Goal: Task Accomplishment & Management: Manage account settings

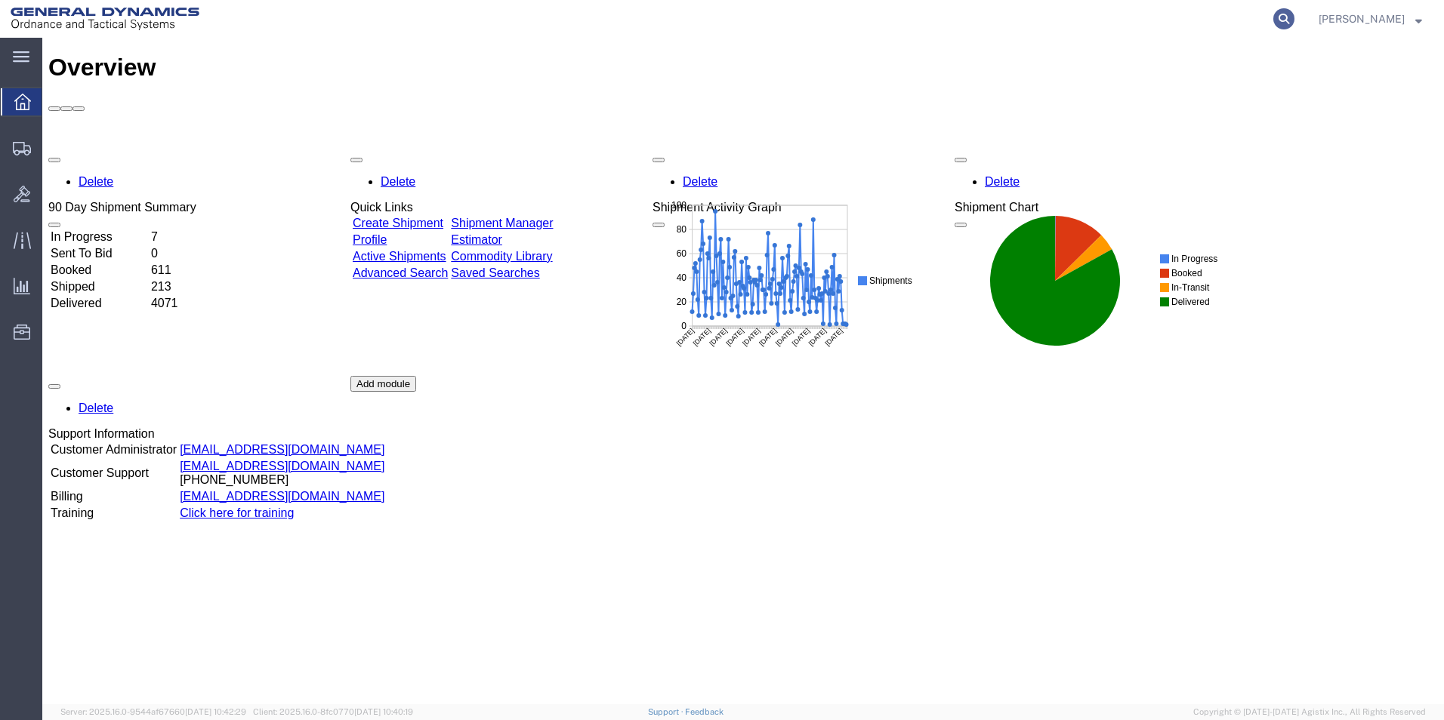
click at [1294, 20] on icon at bounding box center [1283, 18] width 21 height 21
click at [1143, 23] on input "search" at bounding box center [1043, 19] width 459 height 36
type input "56458901"
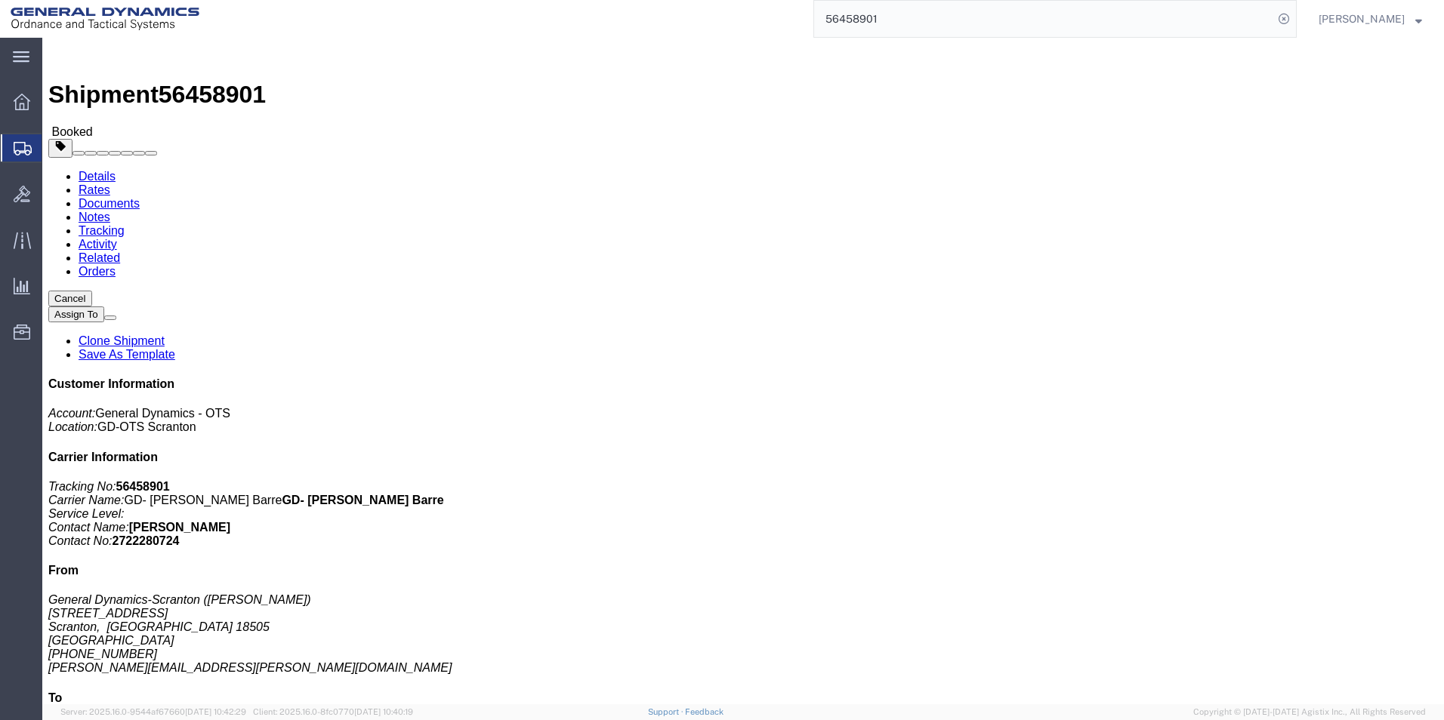
click link "Clone Shipment"
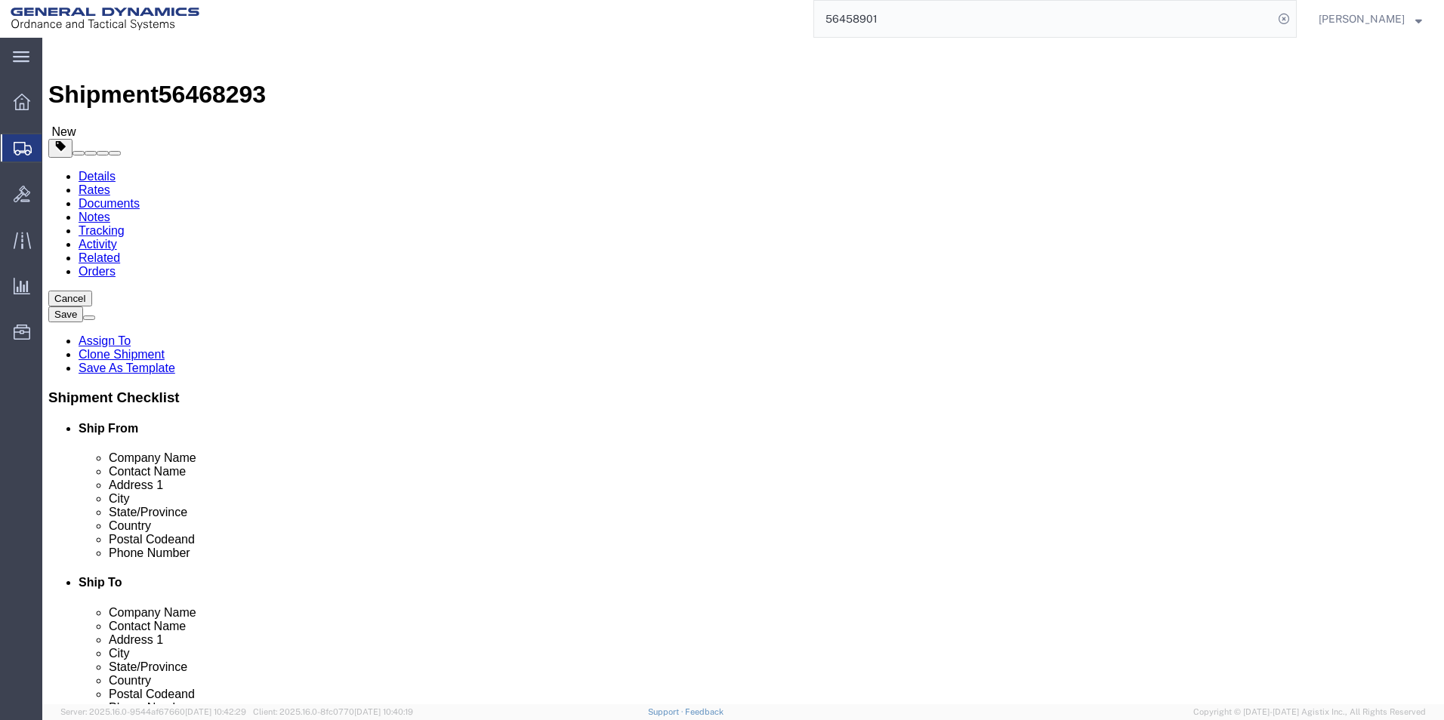
select select
click icon
drag, startPoint x: 216, startPoint y: 300, endPoint x: 193, endPoint y: 295, distance: 24.0
click div "5"
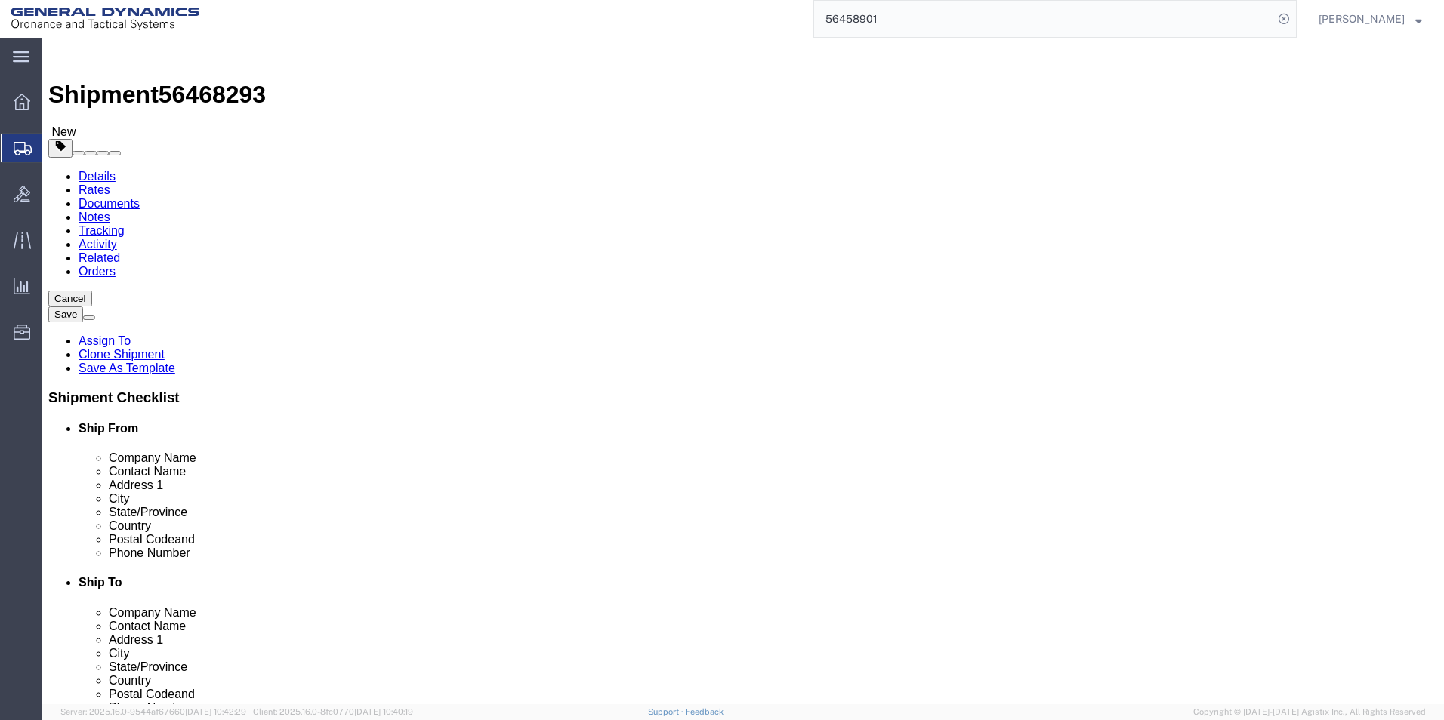
type input "1"
click div "Package Type Select Bale(s) Basket(s) Bolt(s) Bottle(s) Buckets Bulk Bundle(s) …"
drag, startPoint x: 259, startPoint y: 365, endPoint x: 207, endPoint y: 358, distance: 52.5
click input "20000.00"
type input "4000"
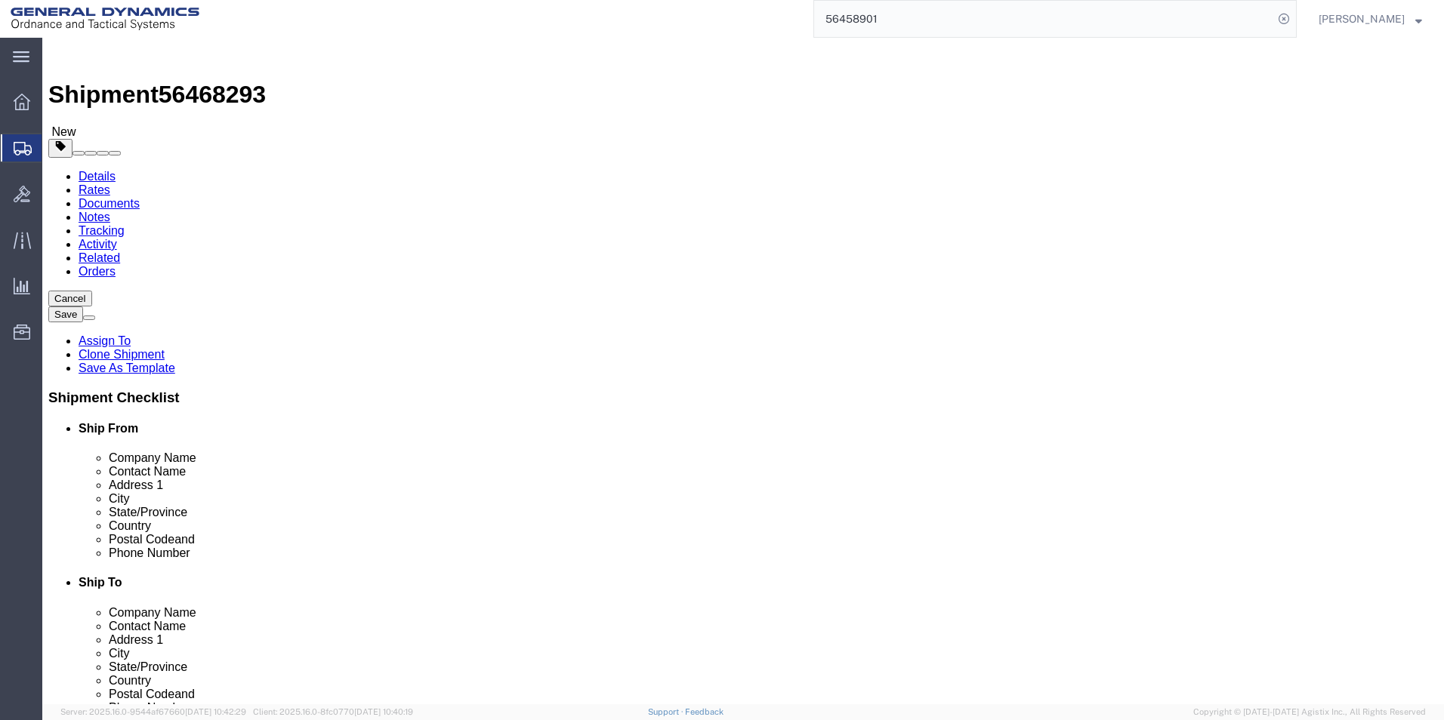
click dd "69069.78 USD"
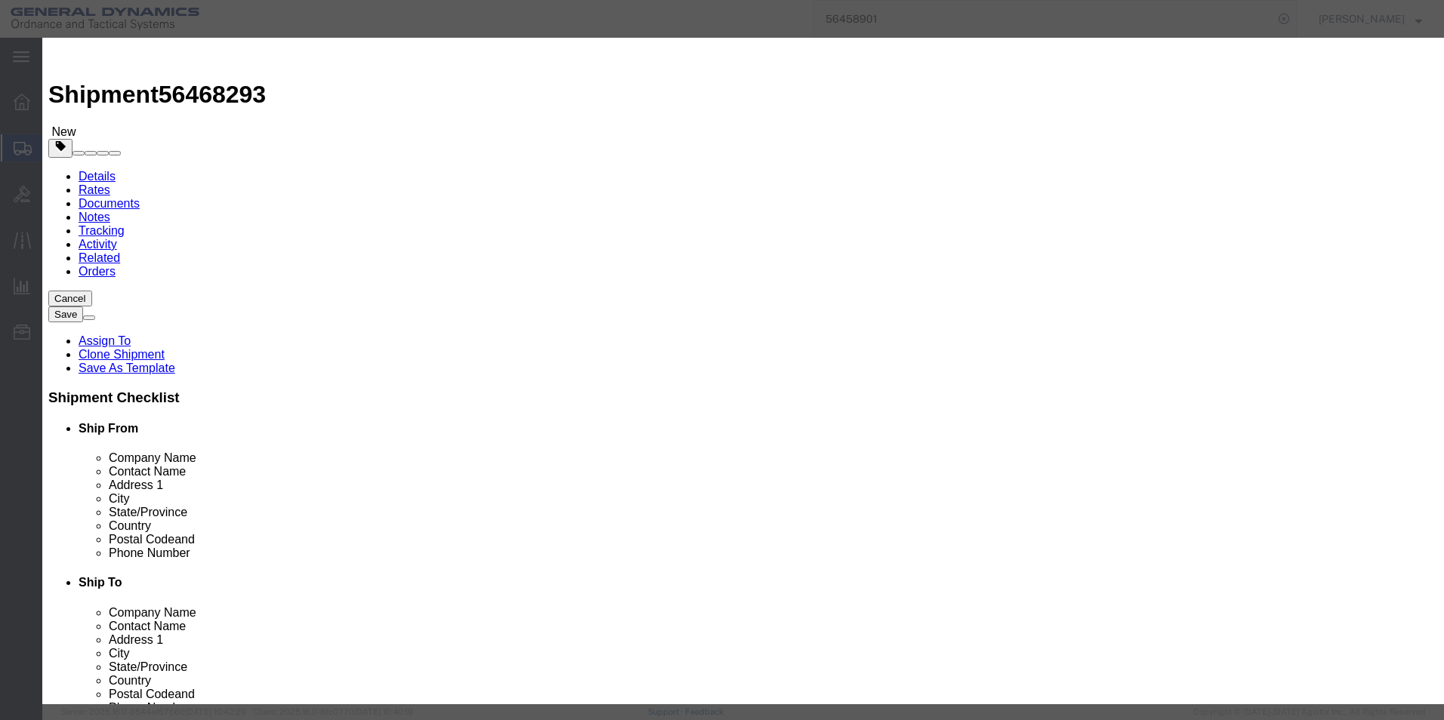
drag, startPoint x: 484, startPoint y: 143, endPoint x: 430, endPoint y: 137, distance: 54.7
click div "198.00"
type input "40"
type input "13953.49"
click div "Transport Notes HT PARTS GOING TO WB."
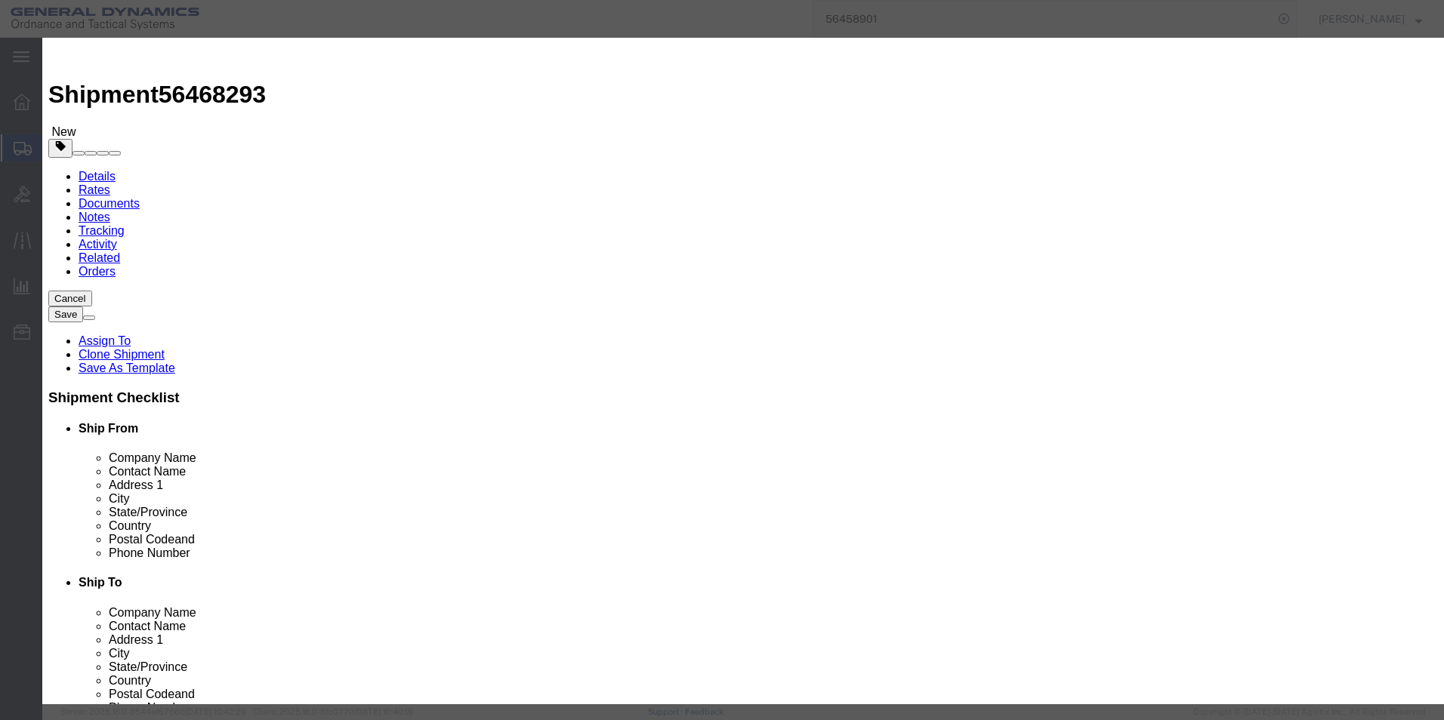
drag, startPoint x: 971, startPoint y: 114, endPoint x: 988, endPoint y: 115, distance: 17.4
click textarea "HT PARTS. HEAT# T3545-2 4 racks@ 40 1 rack @38"
drag, startPoint x: 1062, startPoint y: 119, endPoint x: 1076, endPoint y: 125, distance: 15.6
click textarea "HT PARTS. HEAT# T3545-2 4 racks@ 40 1 rack @38"
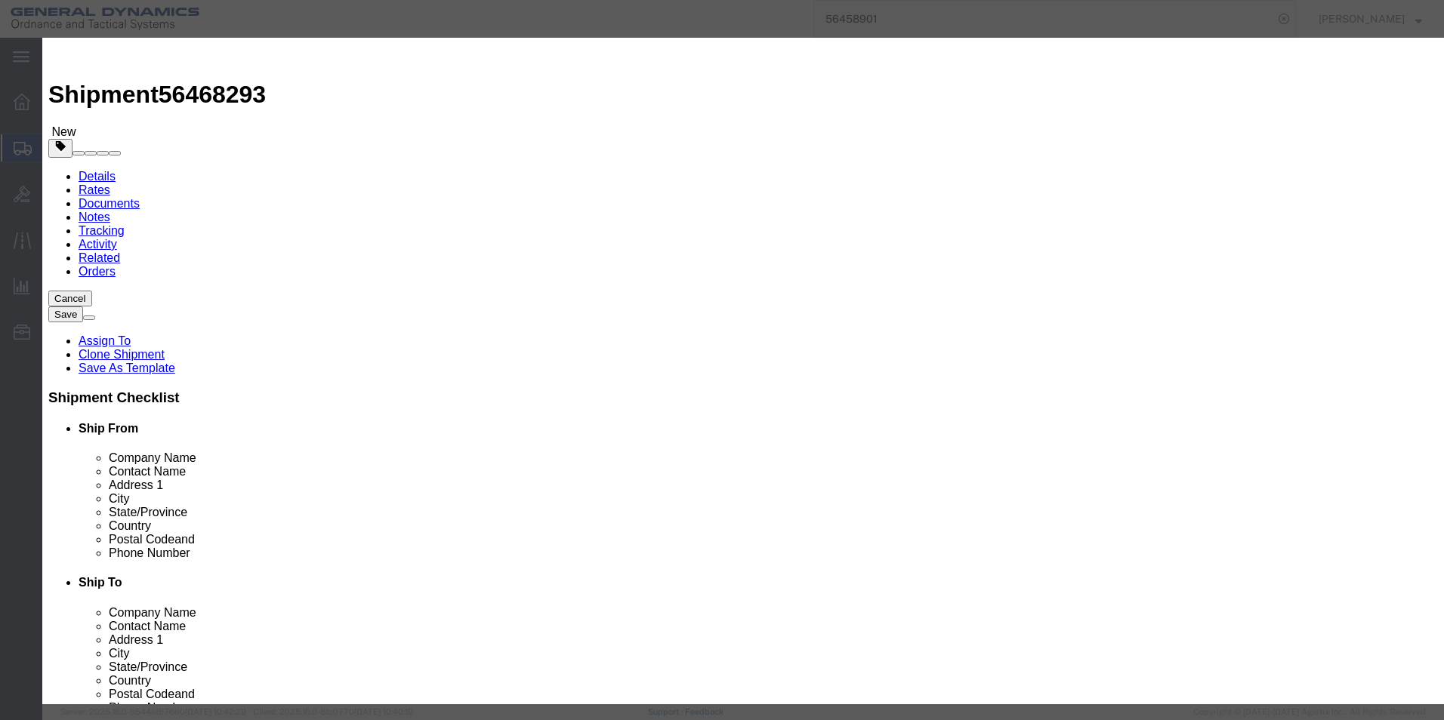
type textarea "HT PARTS. HEAT# T3543-1 1 racks@ 40"
click button "Save & Close"
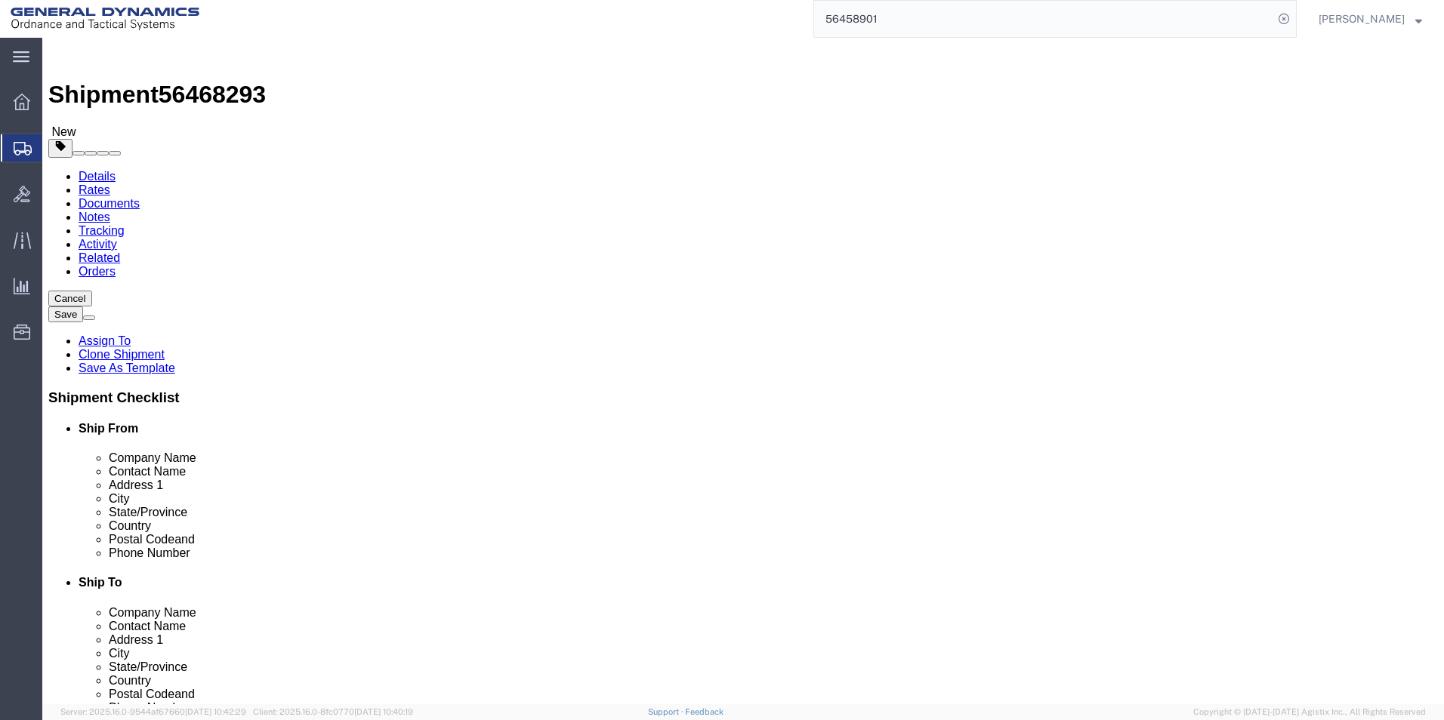
click button "Add package"
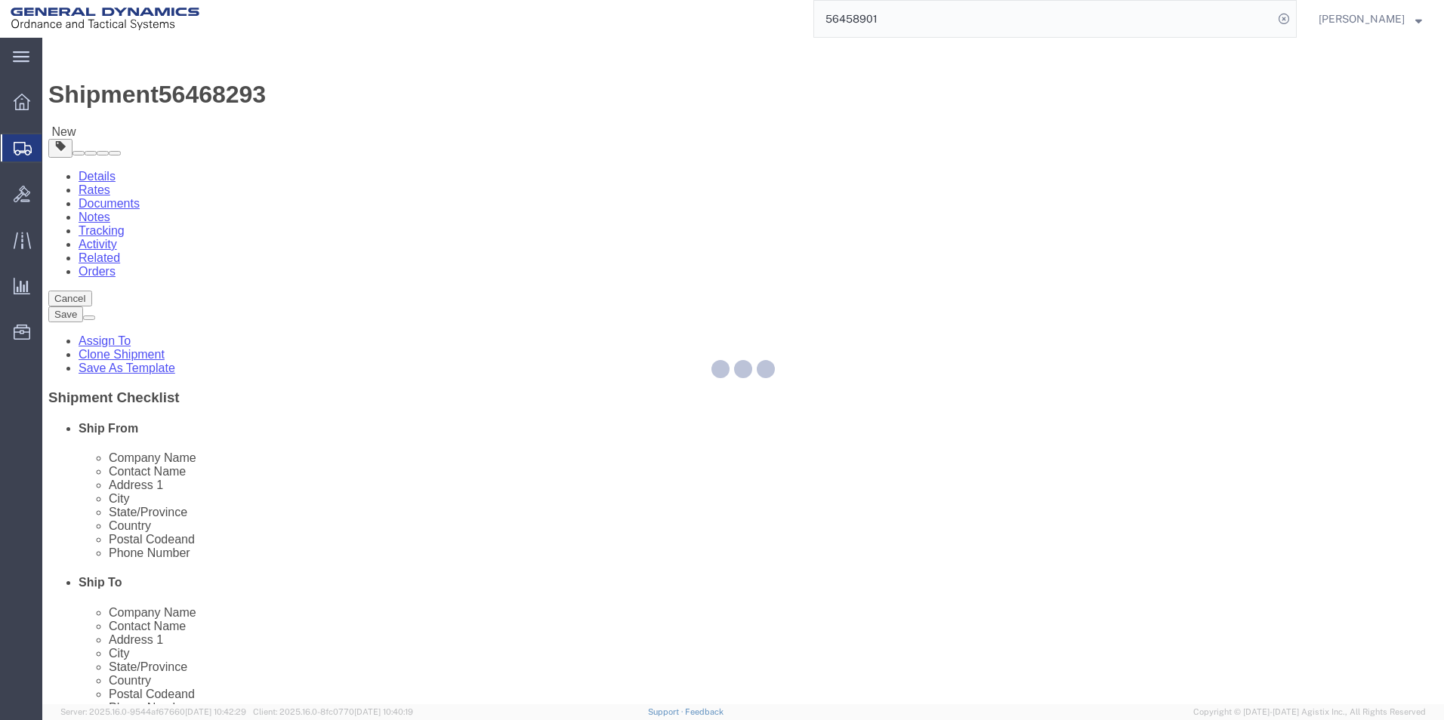
select select "RACK"
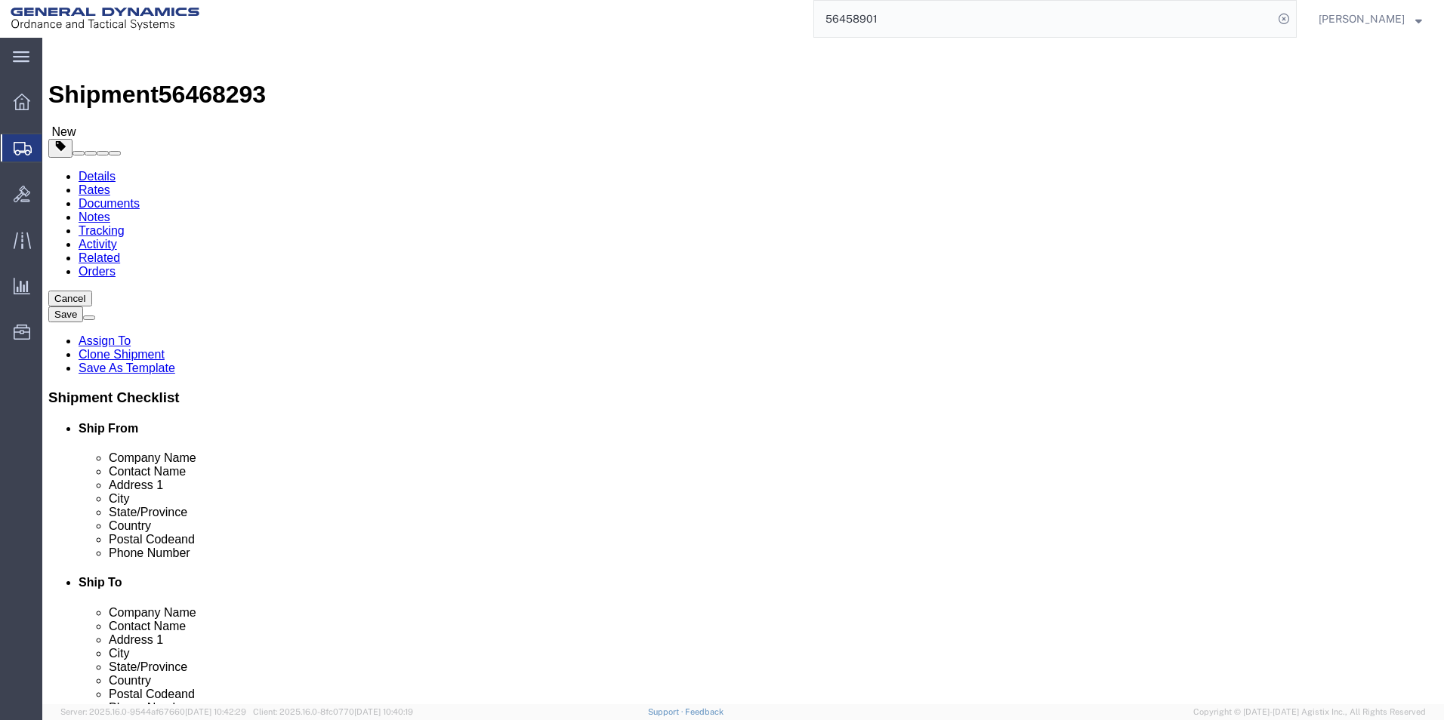
click select "Select Bale(s) Basket(s) Bolt(s) Bottle(s) Buckets Bulk Bundle(s) Can(s) Cardbo…"
select select "PSNS"
click select "Select Bale(s) Basket(s) Bolt(s) Bottle(s) Buckets Bulk Bundle(s) Can(s) Cardbo…"
click input "text"
type input "48"
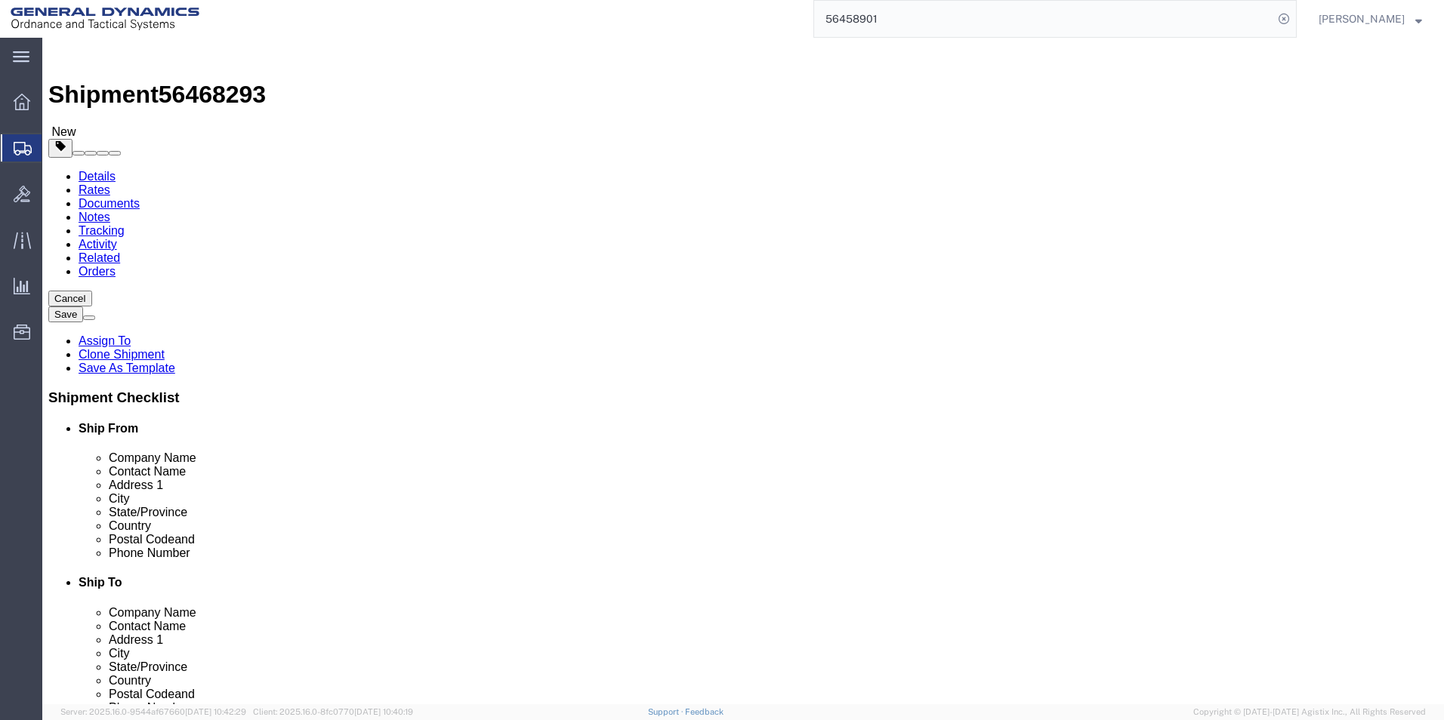
type input "48"
click input "0.00"
drag, startPoint x: 774, startPoint y: 320, endPoint x: 720, endPoint y: 320, distance: 54.4
click div "Number 1"
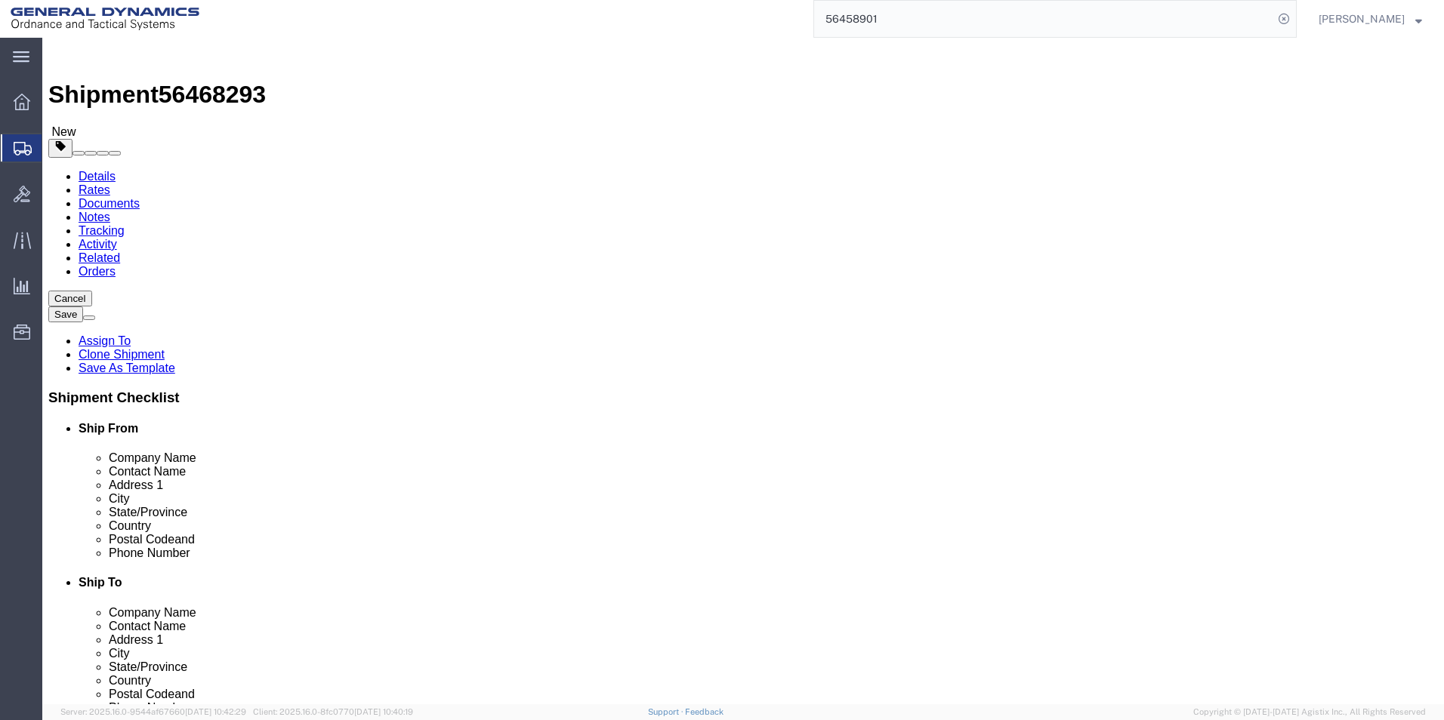
type input "16"
drag, startPoint x: 792, startPoint y: 389, endPoint x: 715, endPoint y: 386, distance: 77.1
click div "Weight Total weight of packages in pounds or kilograms 0.00 Select kgs lbs Ship…"
type input "35200"
click link "Add Content"
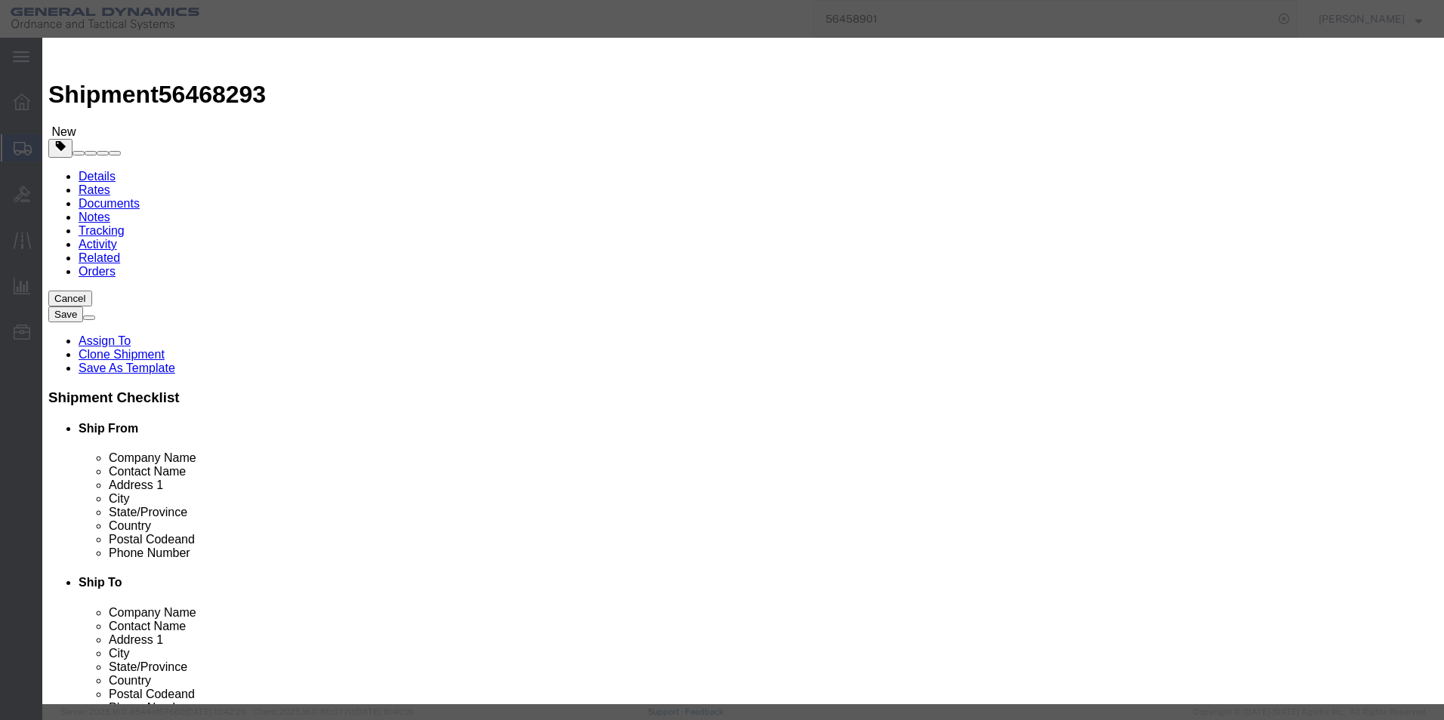
click input "text"
type input "FORGINGS HEAT M485"
type input "320"
click input "text"
type input "40000"
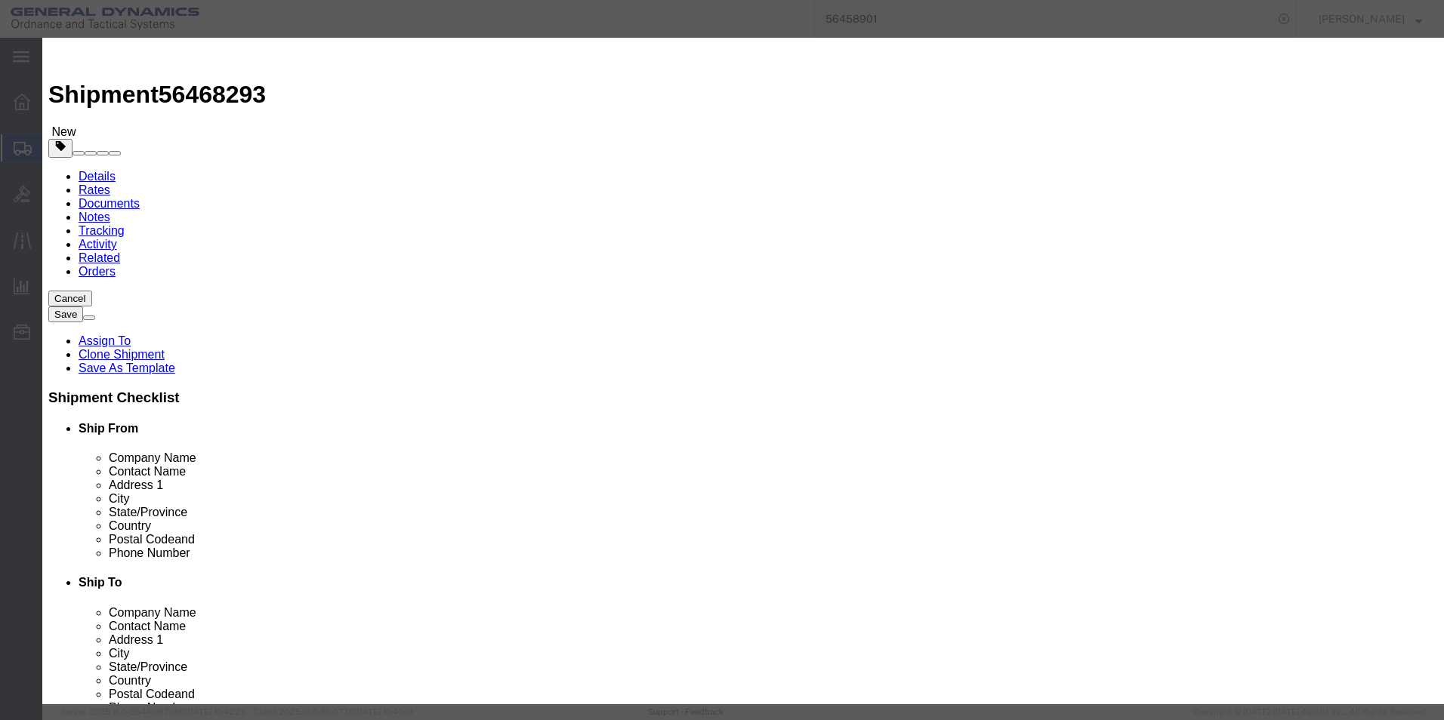
click select "Select 50 55 60 65 70 85 92.5 100 125 175 250 300 400"
select select "70"
click select "Select 50 55 60 65 70 85 92.5 100 125 175 250 300 400"
click button "Save & Close"
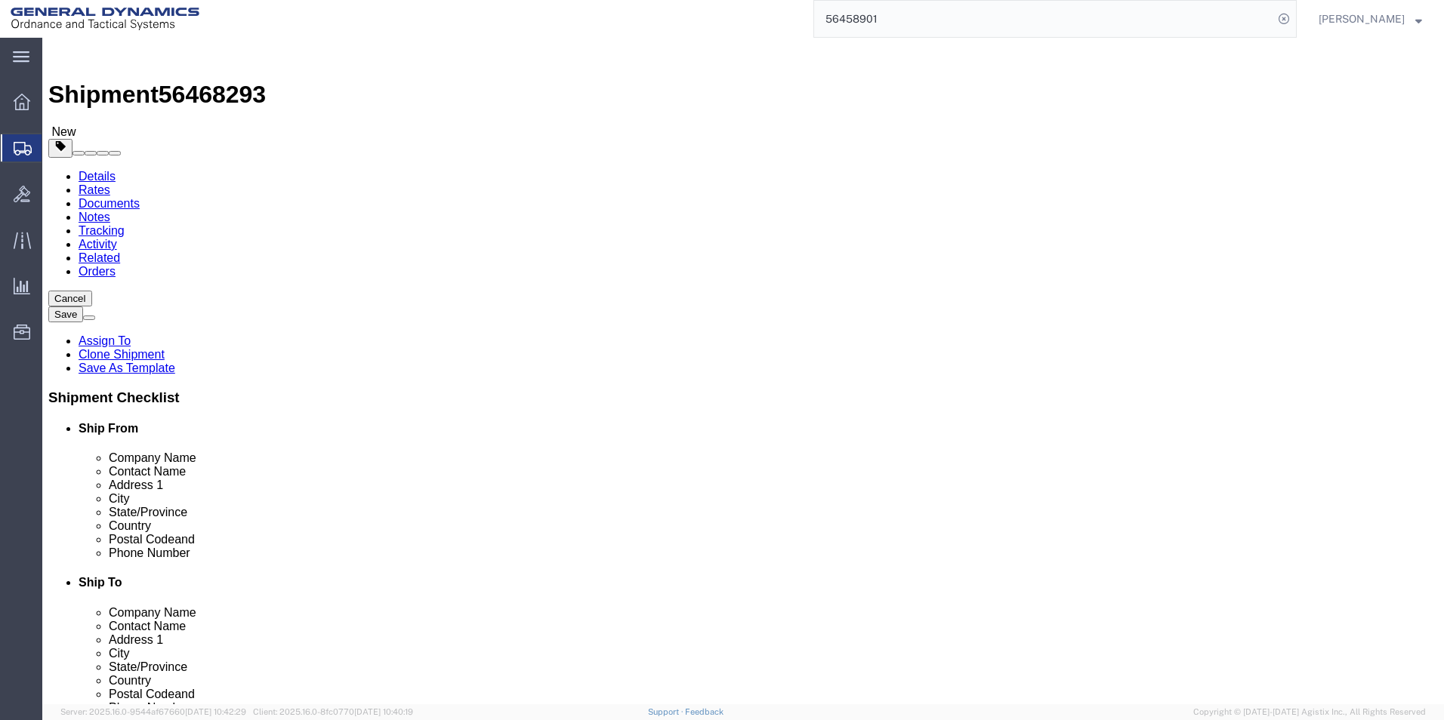
click icon
drag, startPoint x: 658, startPoint y: 341, endPoint x: 559, endPoint y: 308, distance: 103.4
click div "HT PARTS GOING TO WB. HEAT# T3545-2"
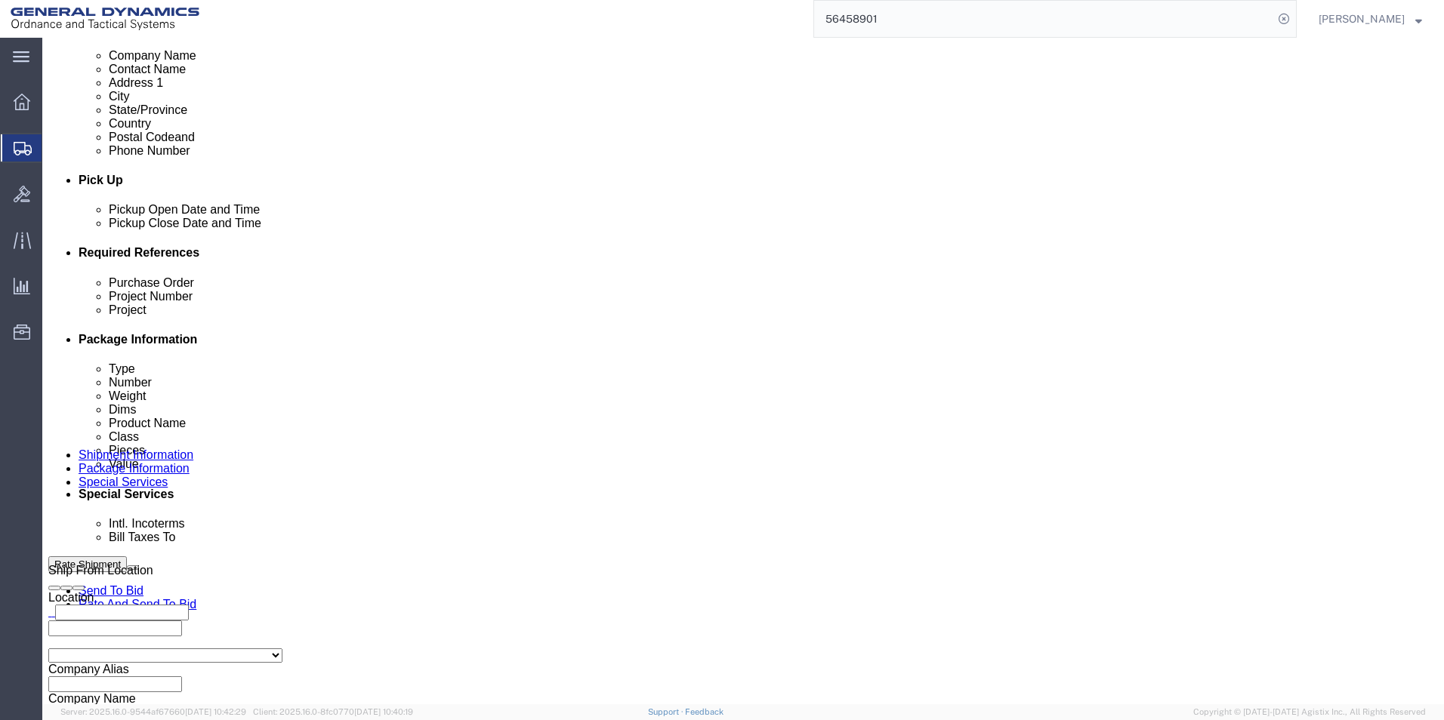
scroll to position [604, 0]
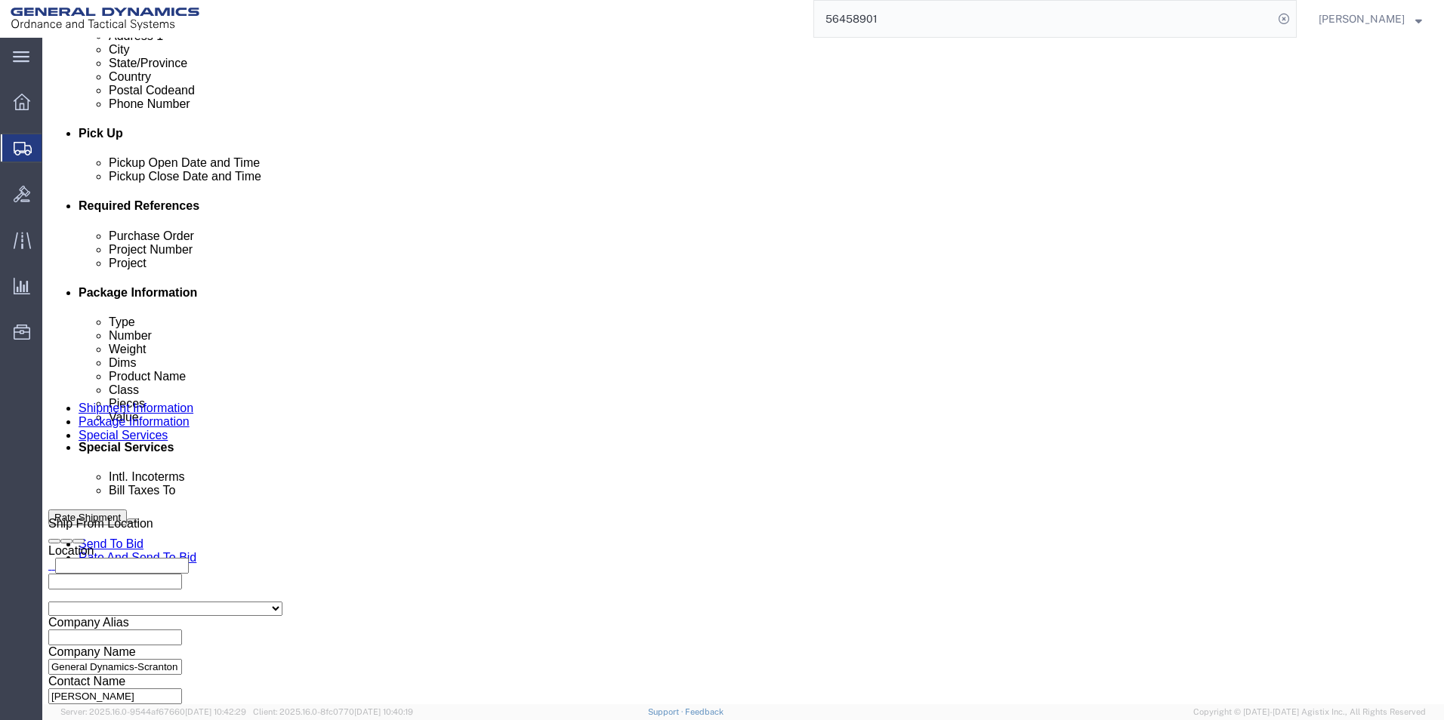
click select "Select Recipient Account Sender/Shipper Third Party Account"
select select "SHIP"
click select "Select Recipient Account Sender/Shipper Third Party Account"
click button "Rate Shipment"
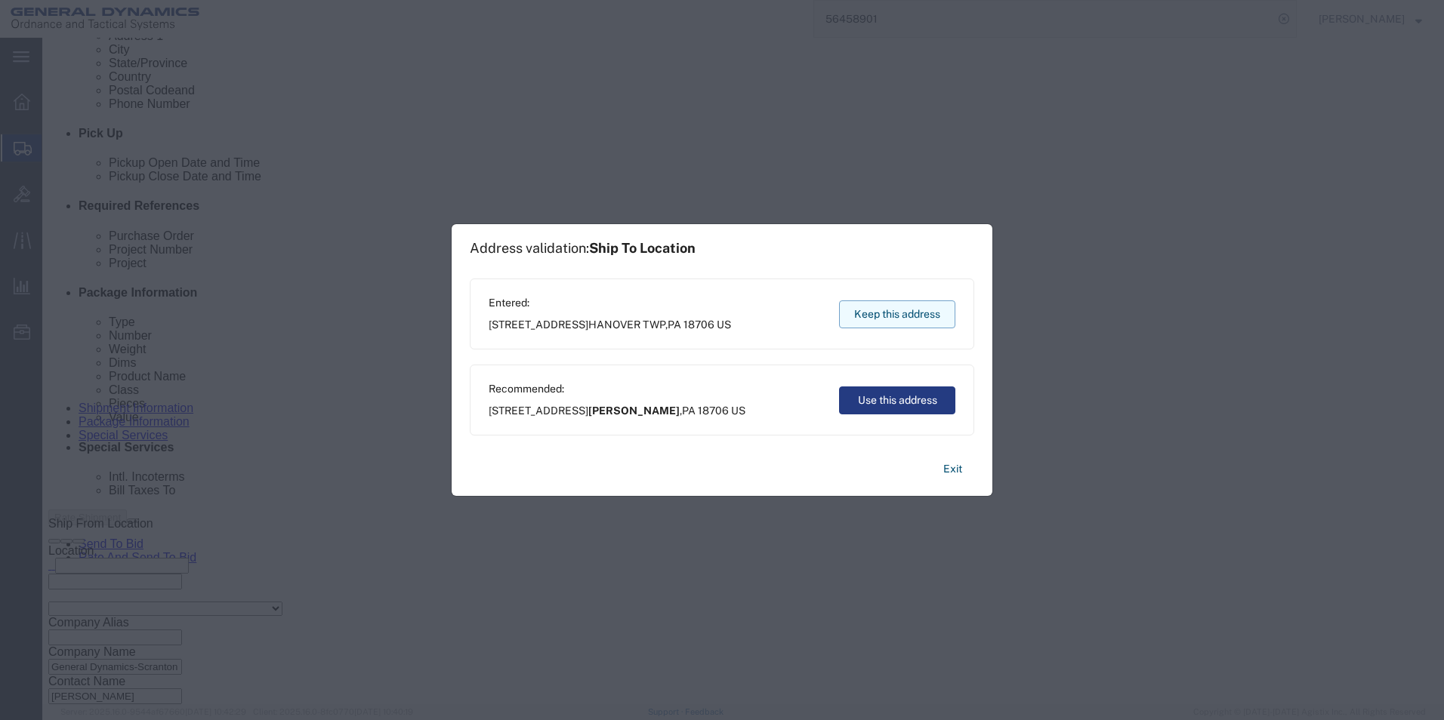
click at [925, 320] on button "Keep this address" at bounding box center [897, 314] width 116 height 28
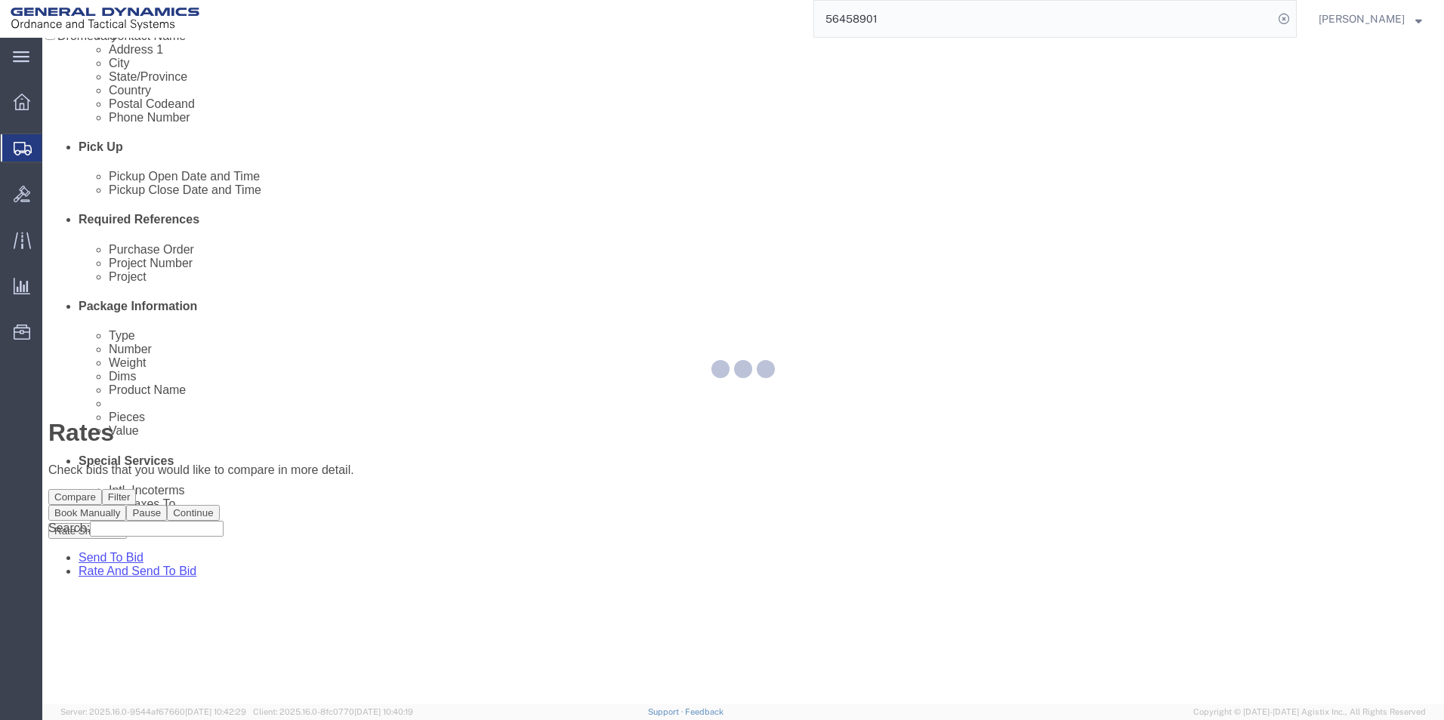
scroll to position [0, 0]
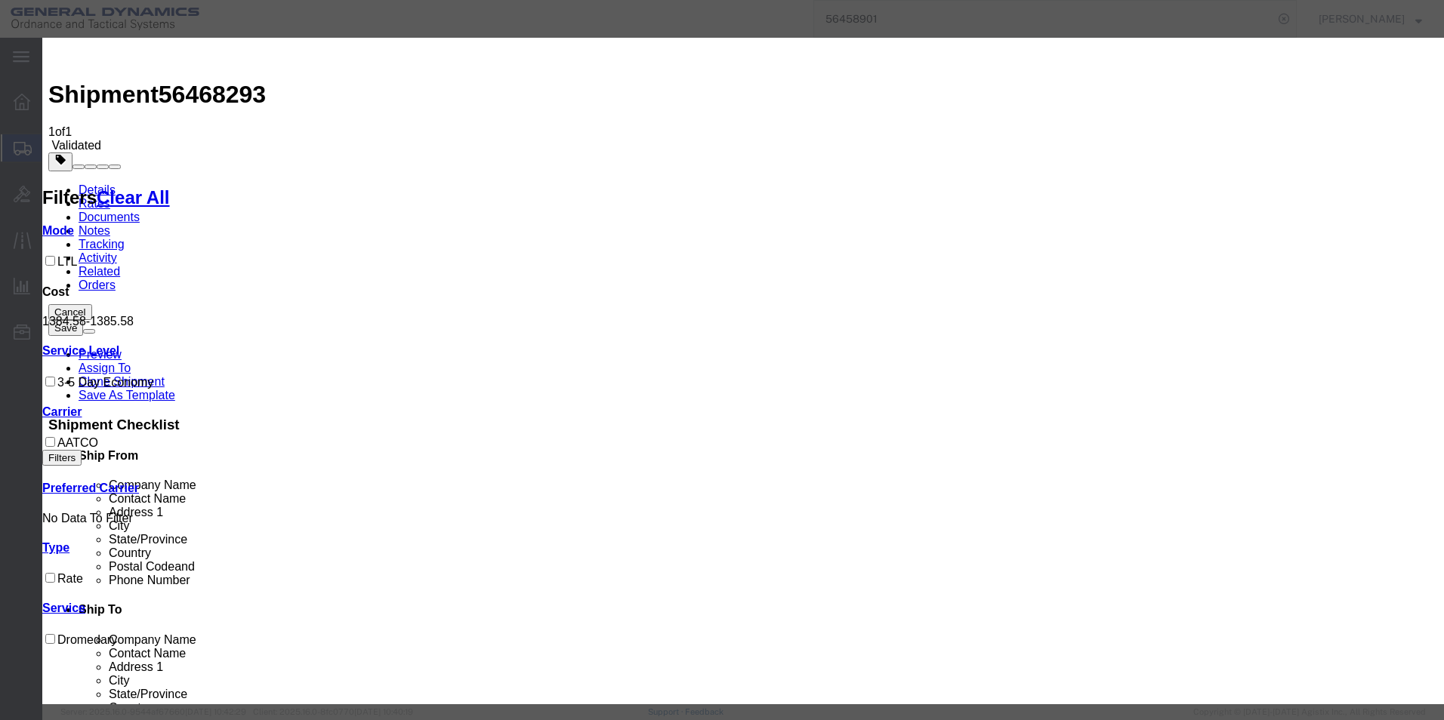
select select "16394"
select select "32203"
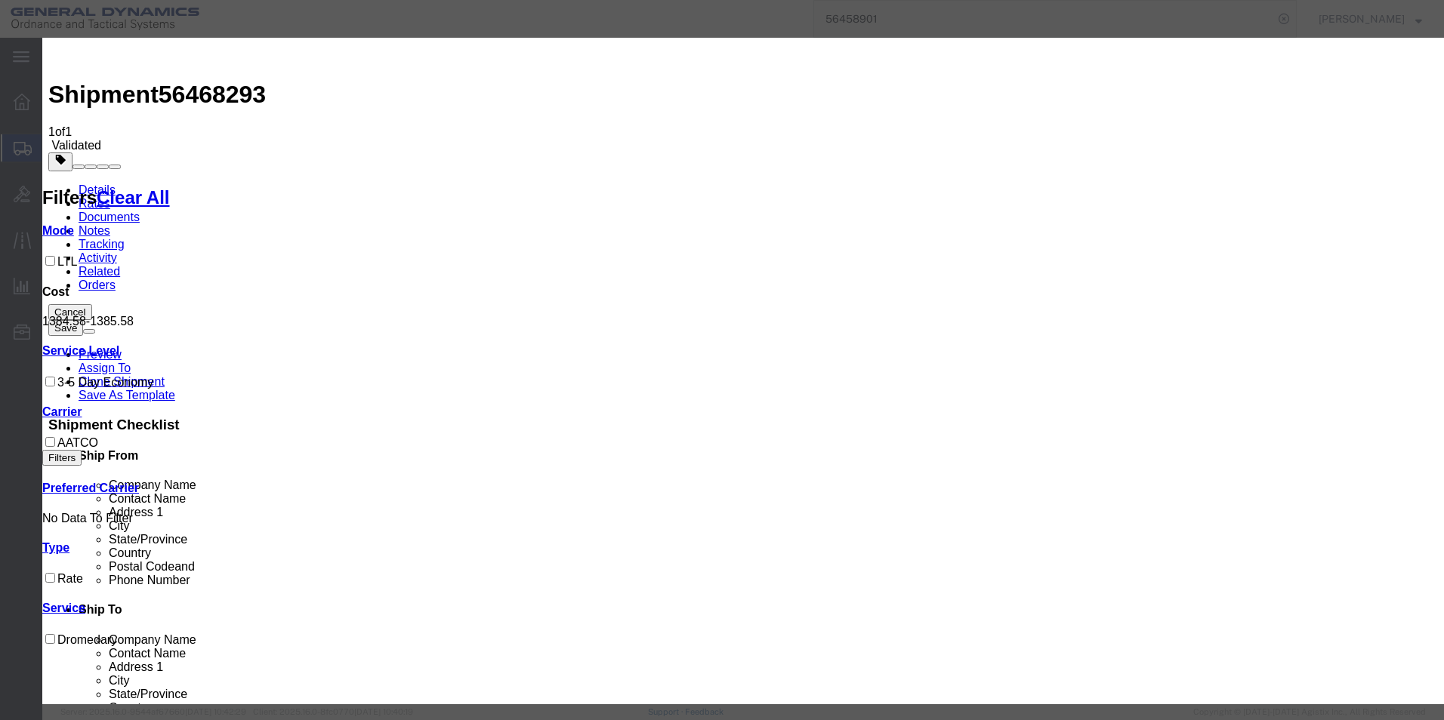
type input "56468293"
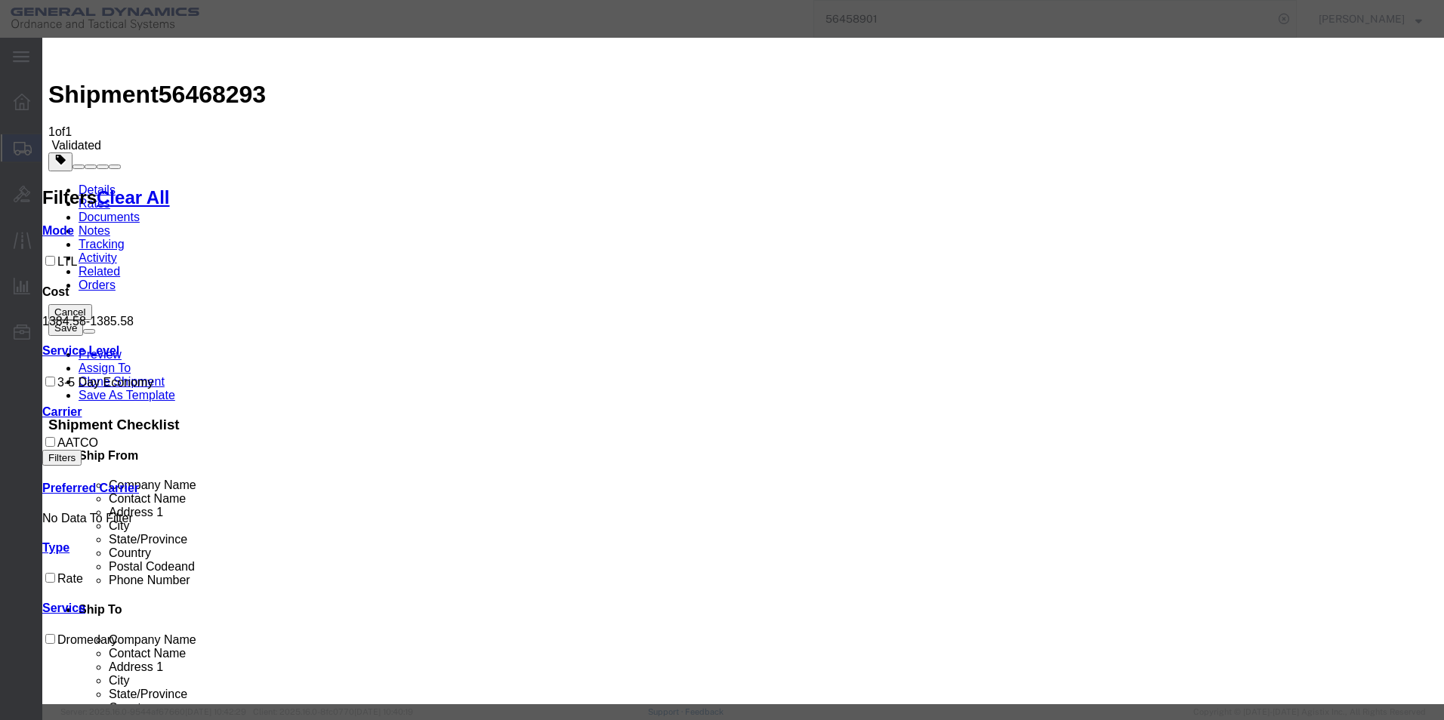
type input "[PERSON_NAME]"
type input "2722280724"
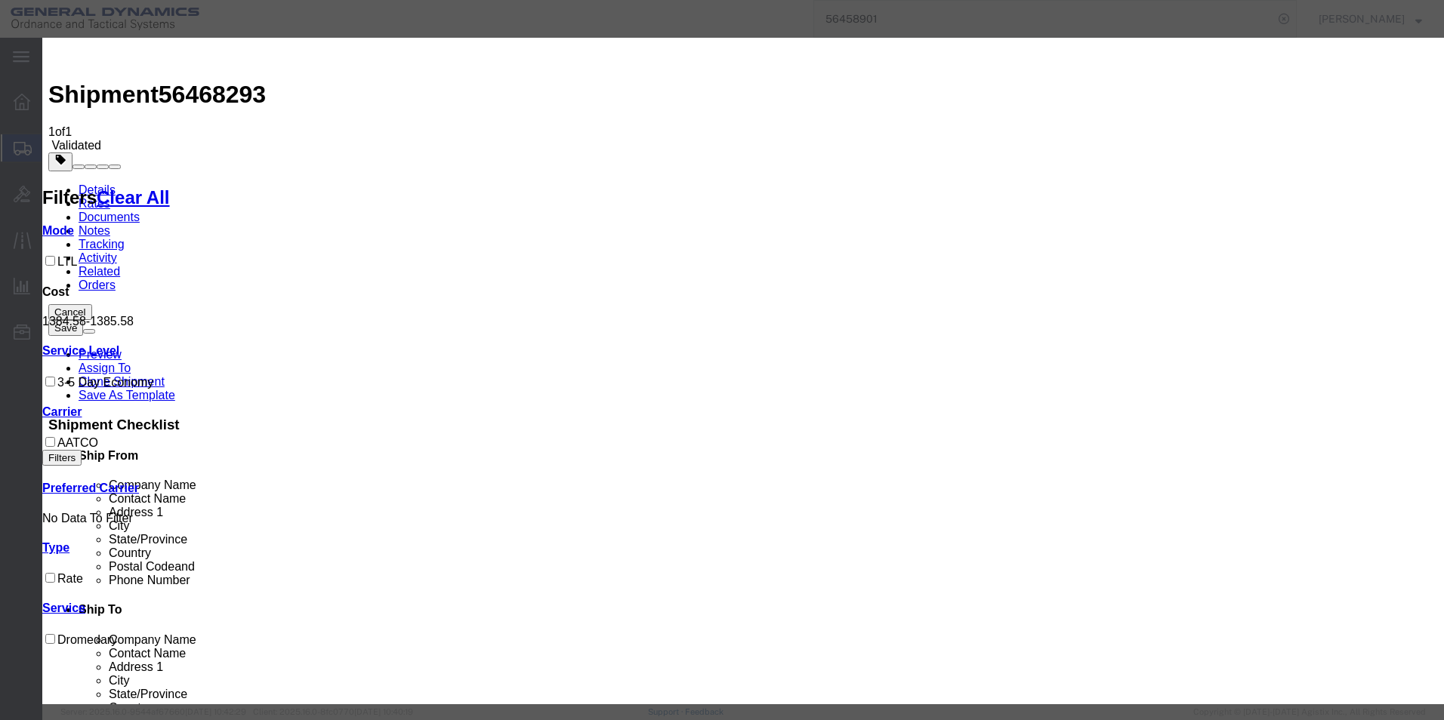
select select "0900"
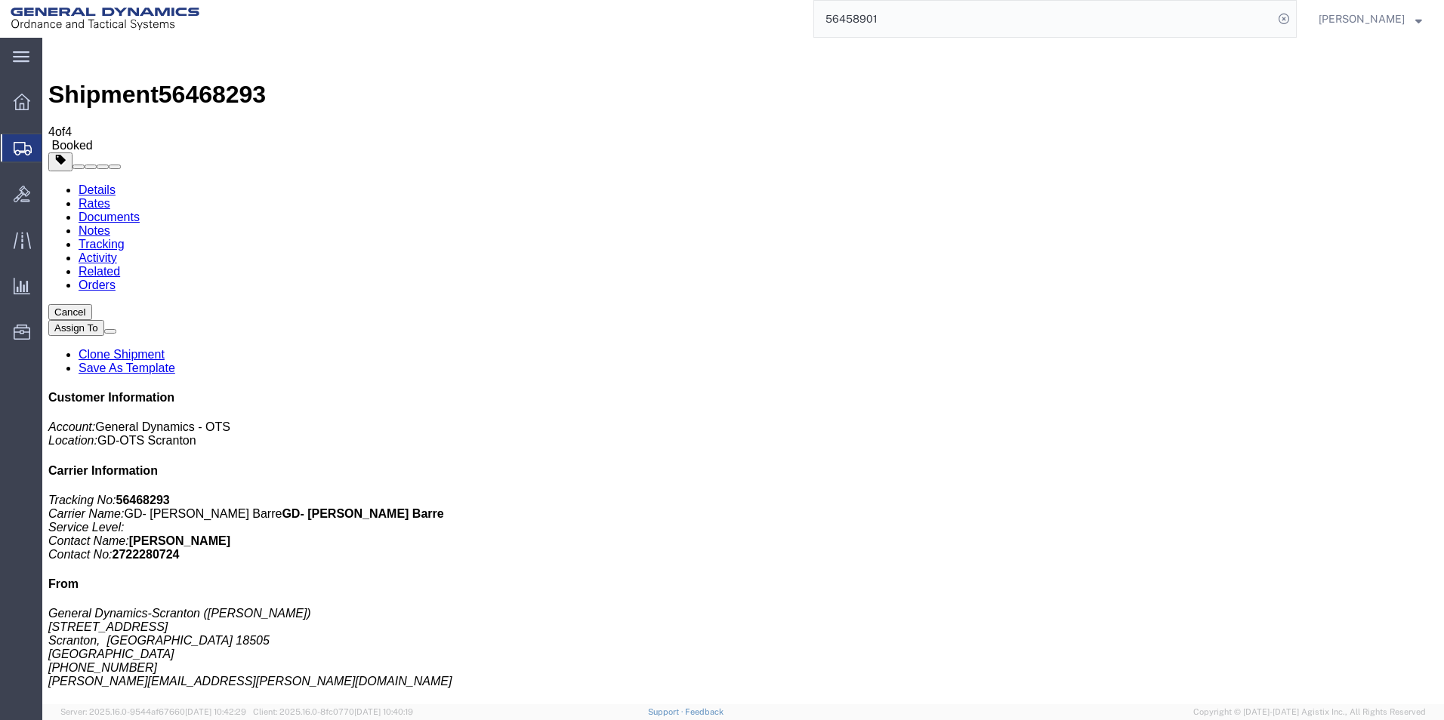
drag, startPoint x: 861, startPoint y: 684, endPoint x: 864, endPoint y: 674, distance: 10.3
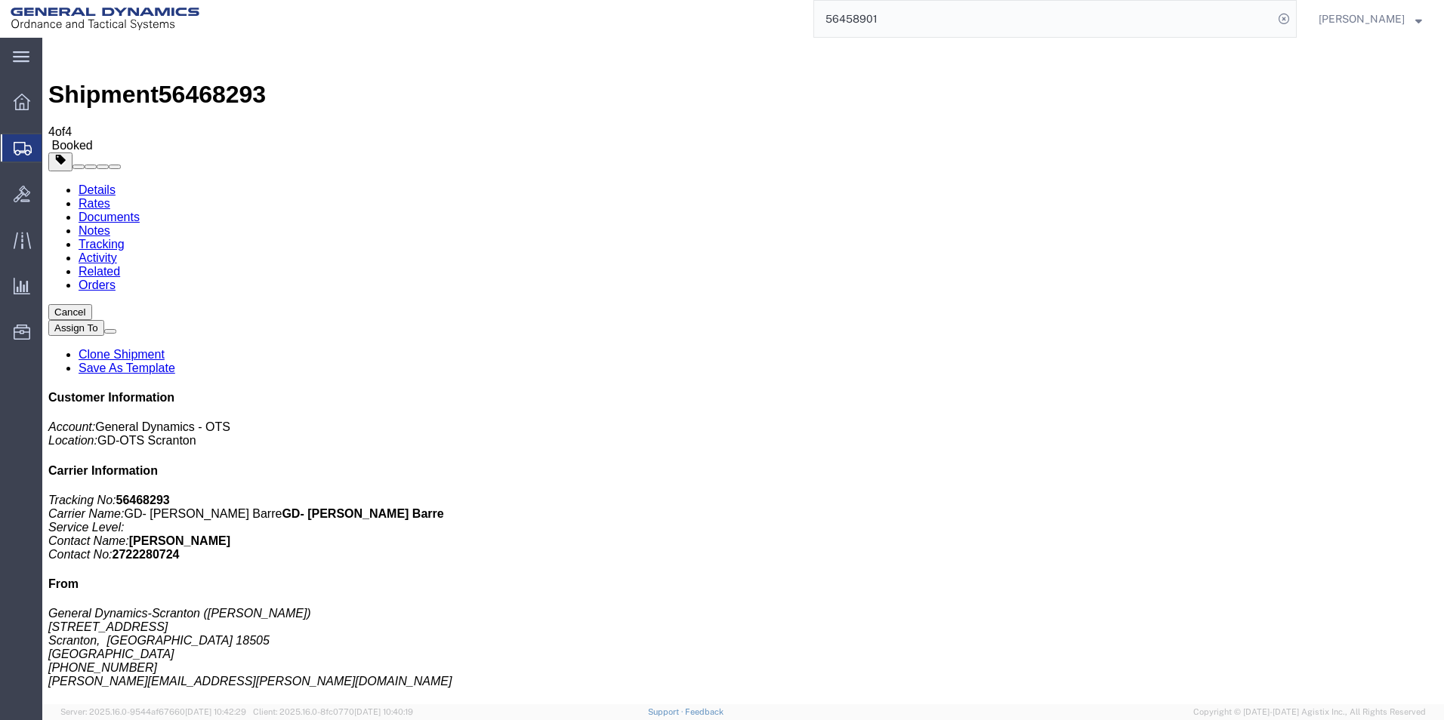
drag, startPoint x: 467, startPoint y: 565, endPoint x: 532, endPoint y: 516, distance: 80.3
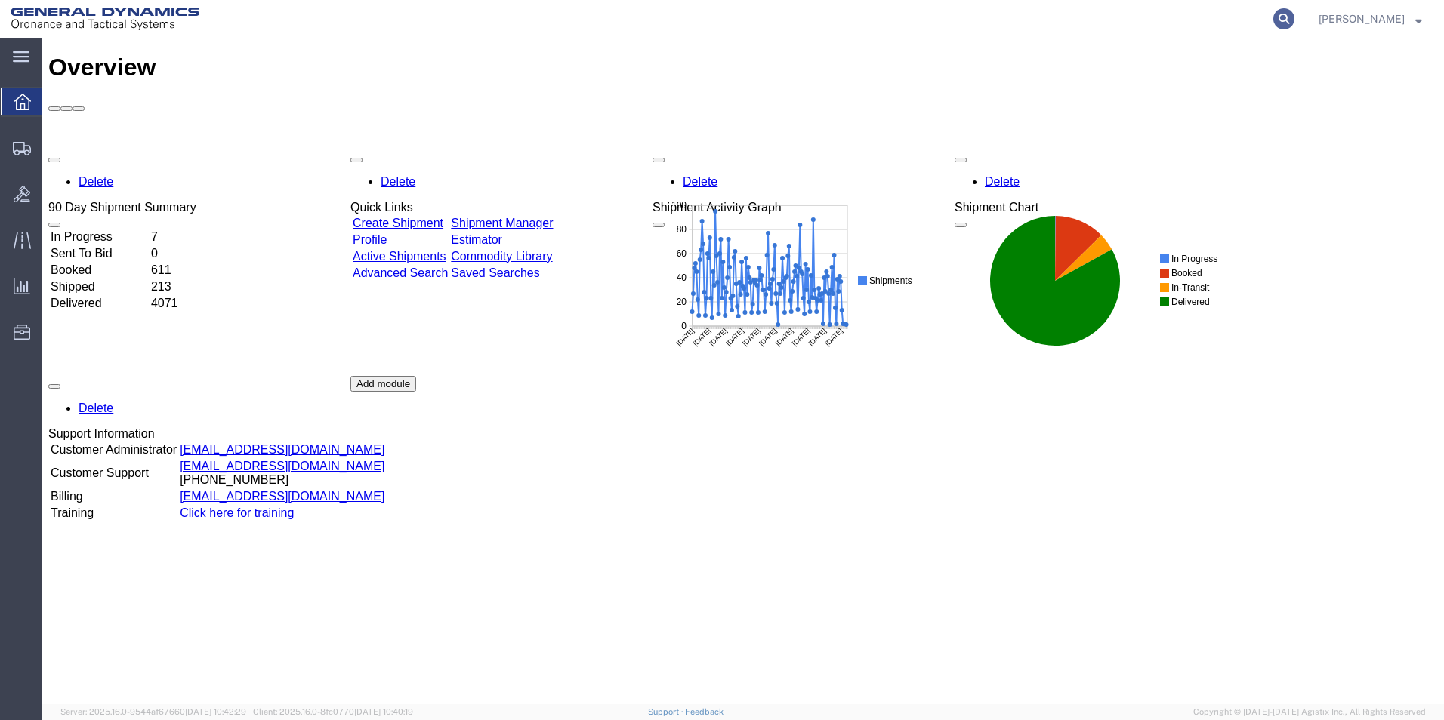
click at [1294, 19] on icon at bounding box center [1283, 18] width 21 height 21
click at [1104, 15] on input "search" at bounding box center [1043, 19] width 459 height 36
type input "56468293"
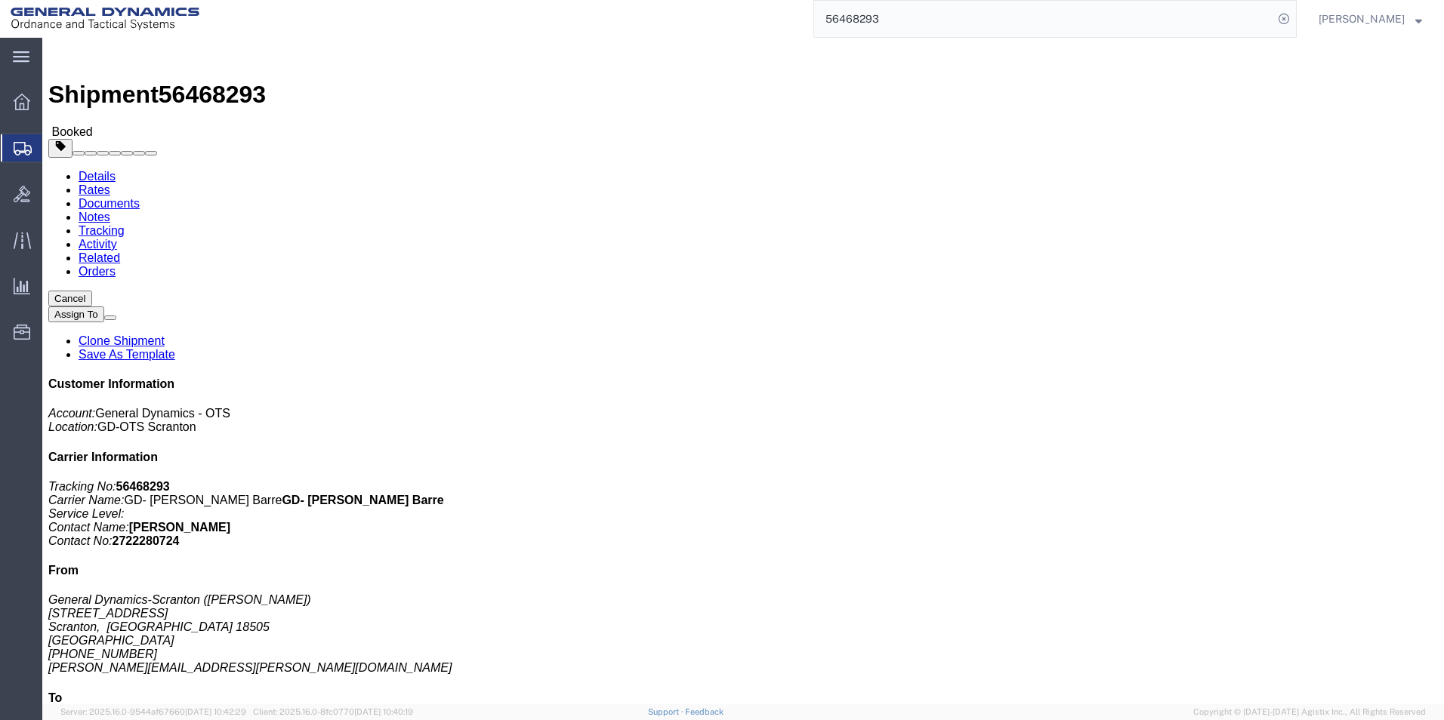
click link "Documents"
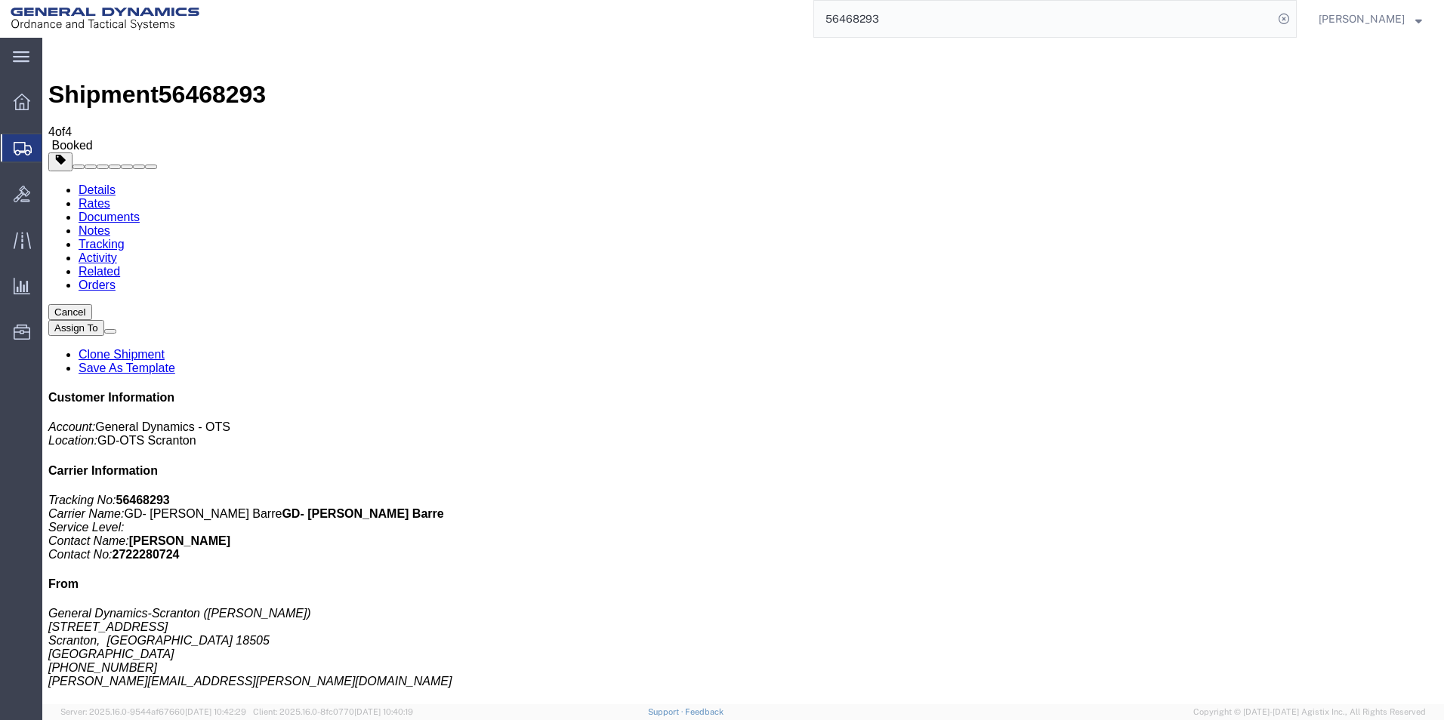
drag, startPoint x: 579, startPoint y: 516, endPoint x: 268, endPoint y: 272, distance: 395.7
click at [97, 183] on link "Details" at bounding box center [97, 189] width 37 height 13
click span "button"
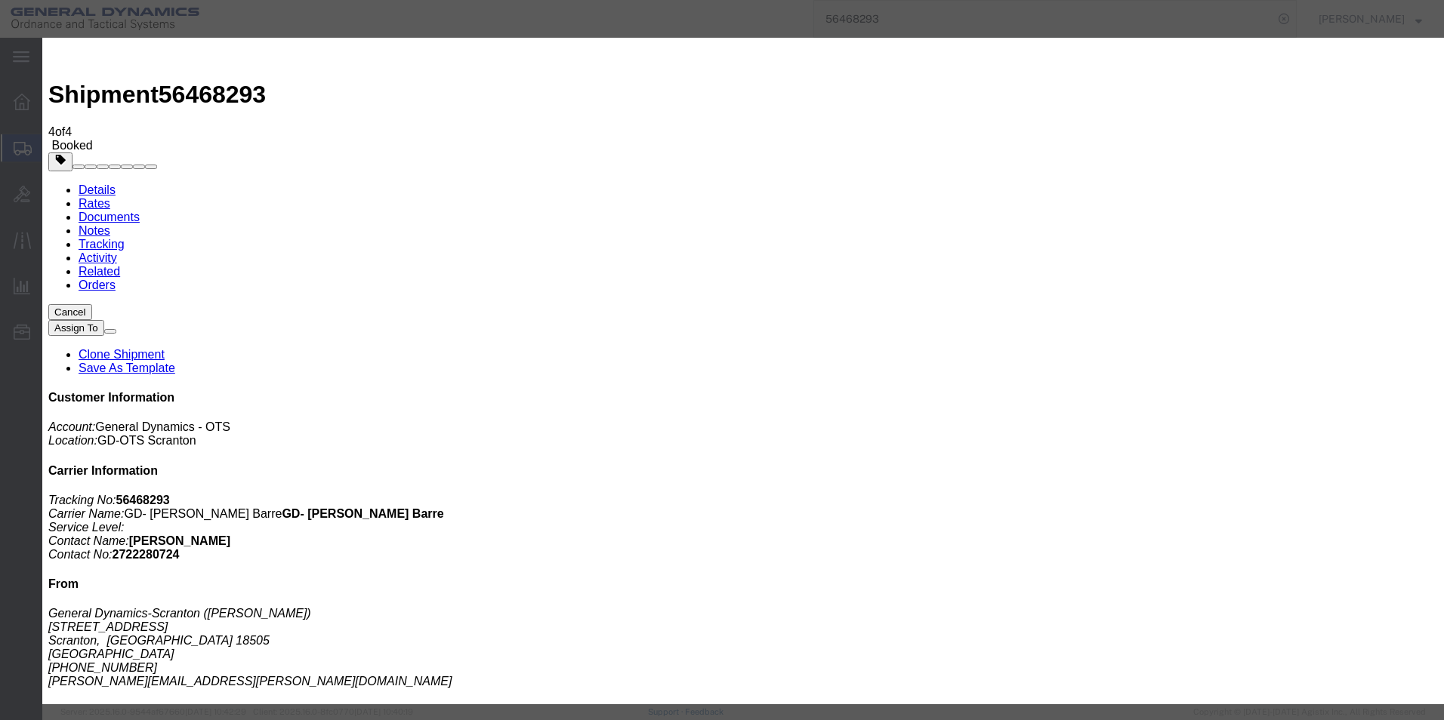
click textarea
type textarea "16 racks @ 20ea"
click button "Save & Close"
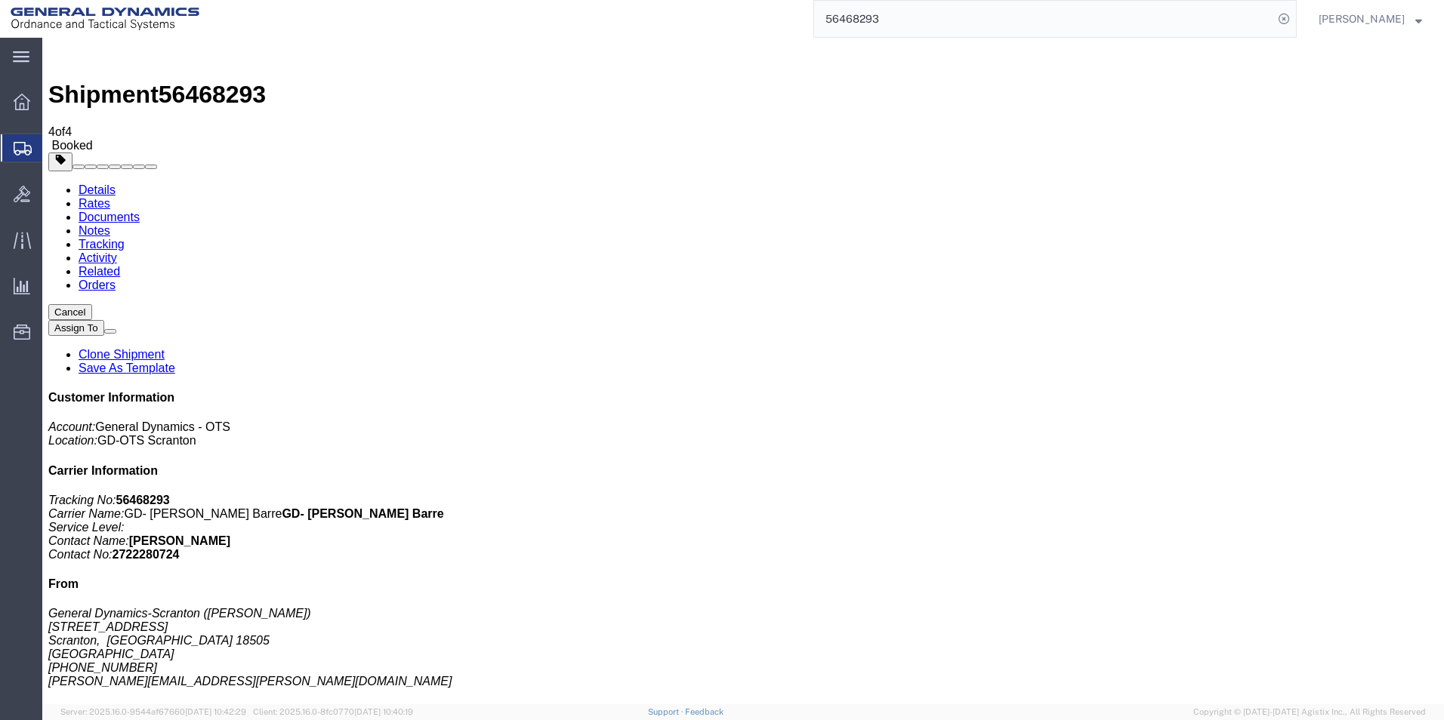
click link "Documents"
checkbox input "true"
